Goal: Task Accomplishment & Management: Use online tool/utility

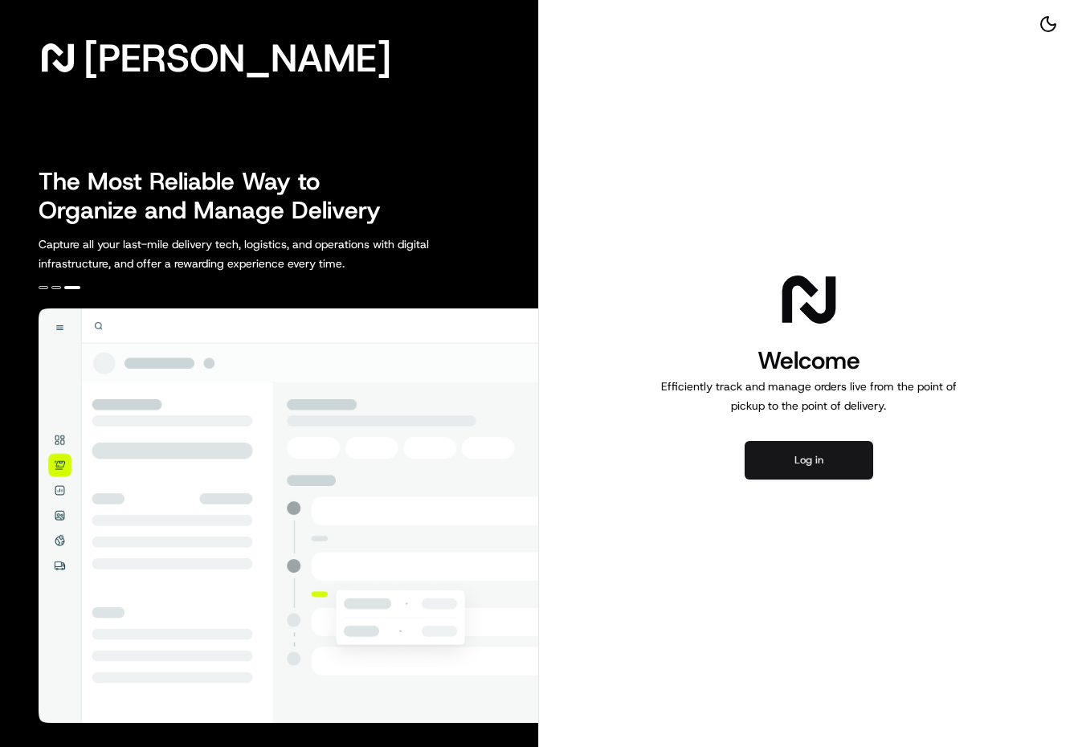
click at [814, 455] on button "Log in" at bounding box center [808, 460] width 128 height 39
